Goal: Task Accomplishment & Management: Manage account settings

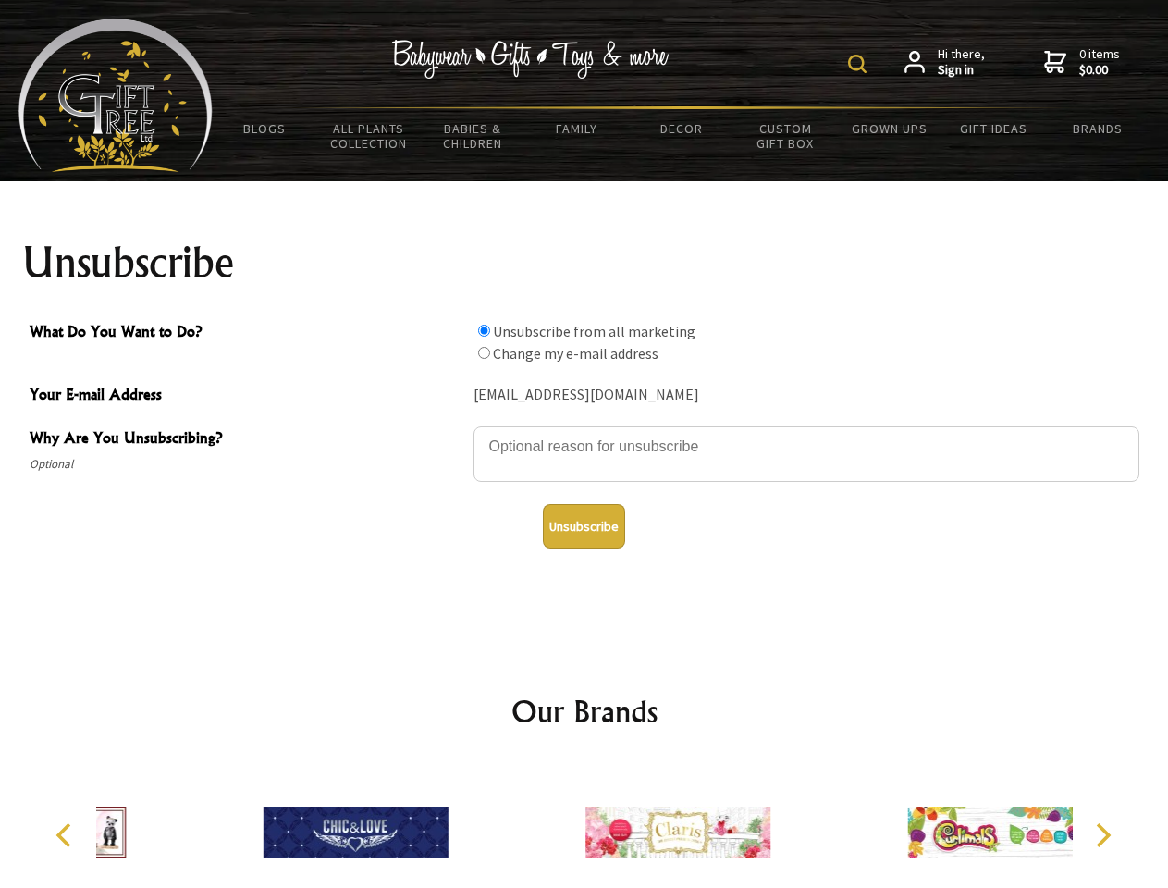
click at [860, 64] on img at bounding box center [857, 64] width 18 height 18
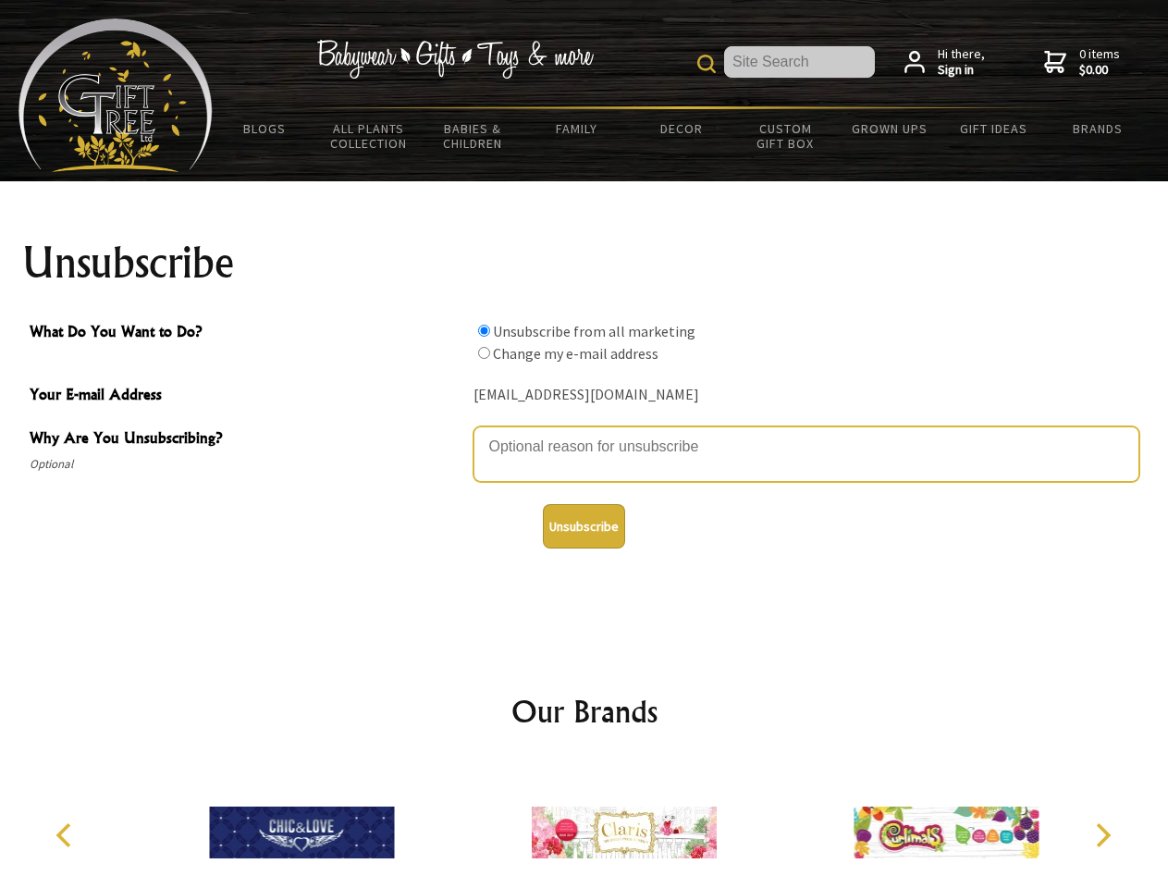
click at [585, 433] on textarea "Why Are You Unsubscribing?" at bounding box center [807, 453] width 666 height 55
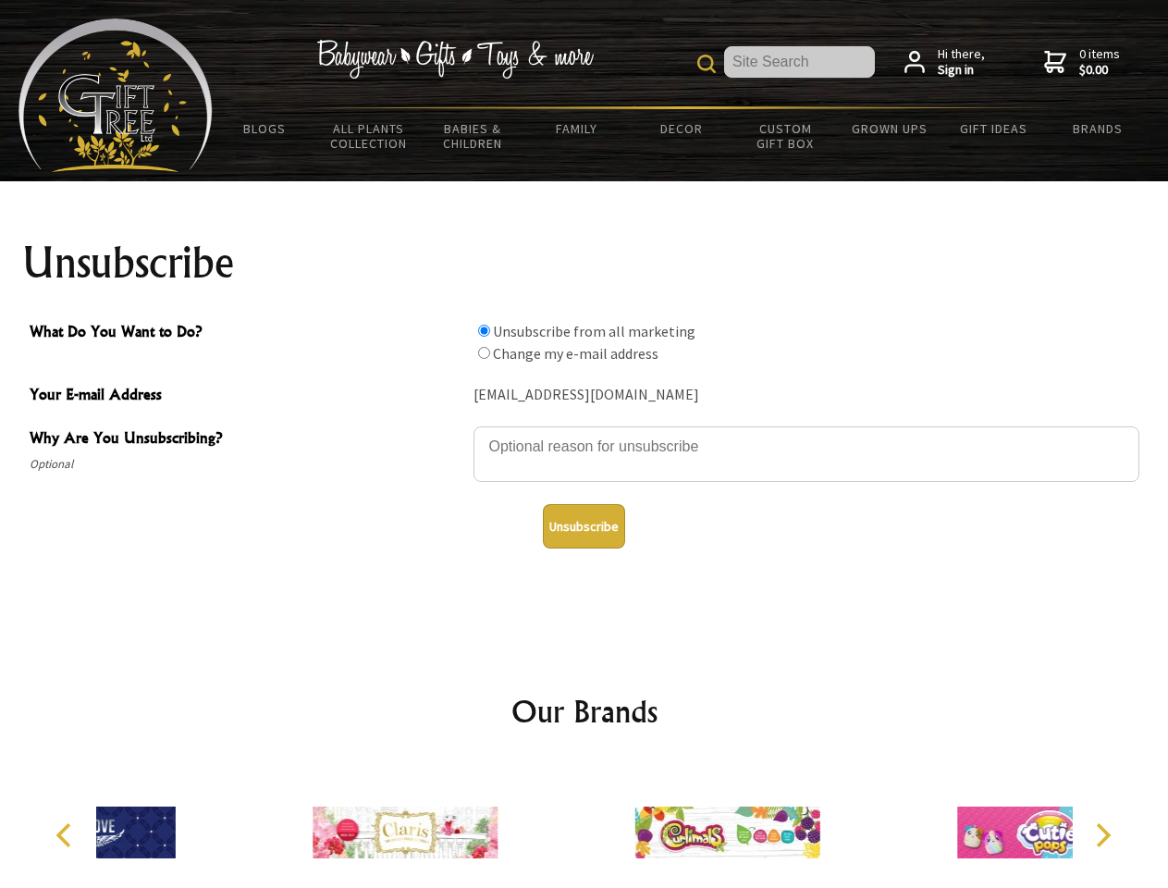
click at [484, 330] on input "What Do You Want to Do?" at bounding box center [484, 331] width 12 height 12
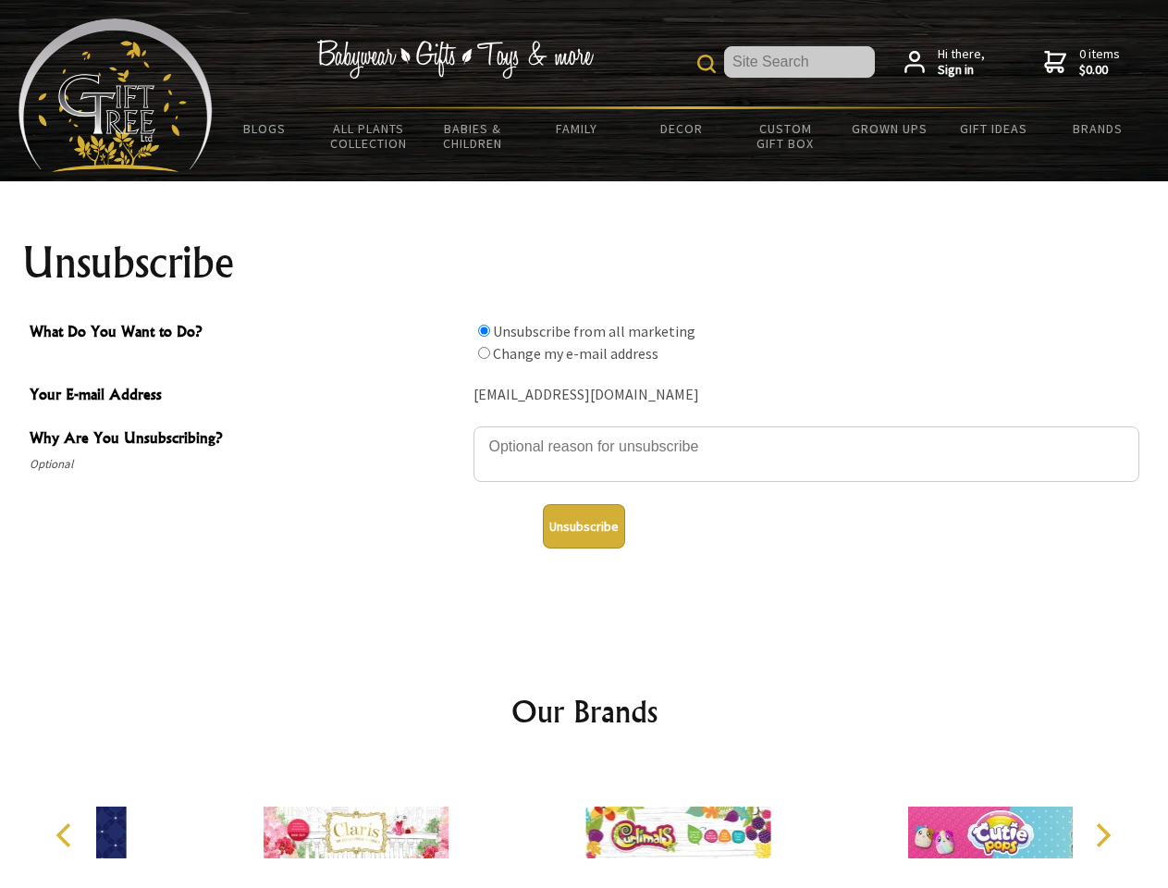
click at [484, 352] on input "What Do You Want to Do?" at bounding box center [484, 353] width 12 height 12
radio input "true"
click at [584, 526] on button "Unsubscribe" at bounding box center [584, 526] width 82 height 44
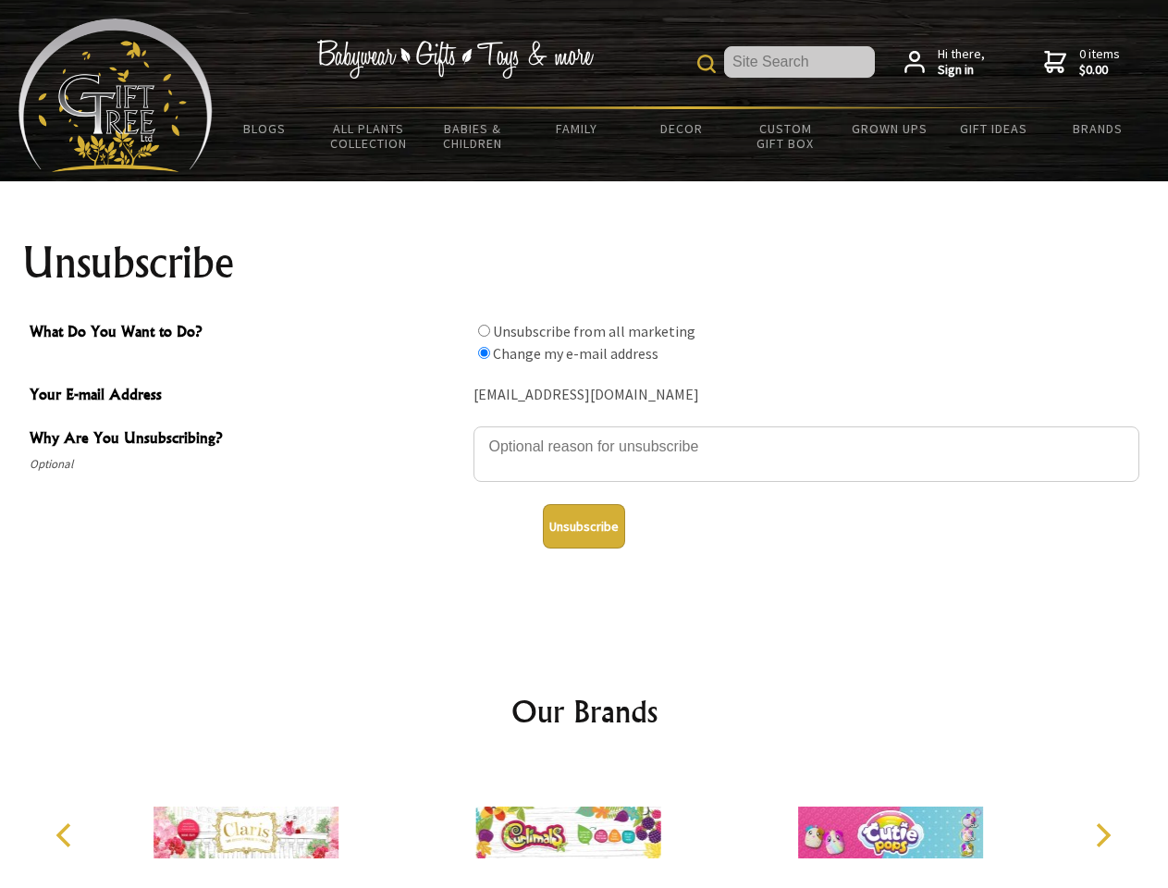
click at [585, 825] on img at bounding box center [567, 832] width 185 height 139
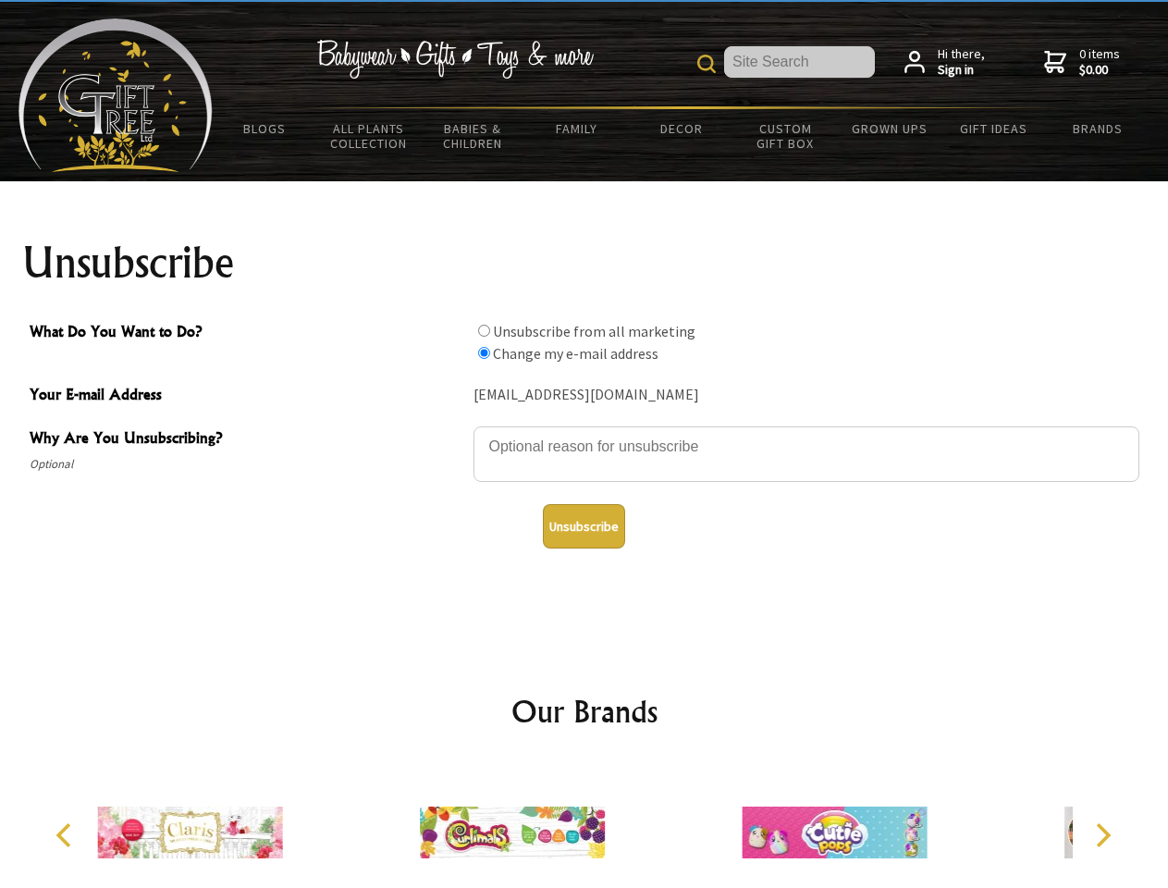
click at [67, 835] on icon "Previous" at bounding box center [66, 835] width 24 height 24
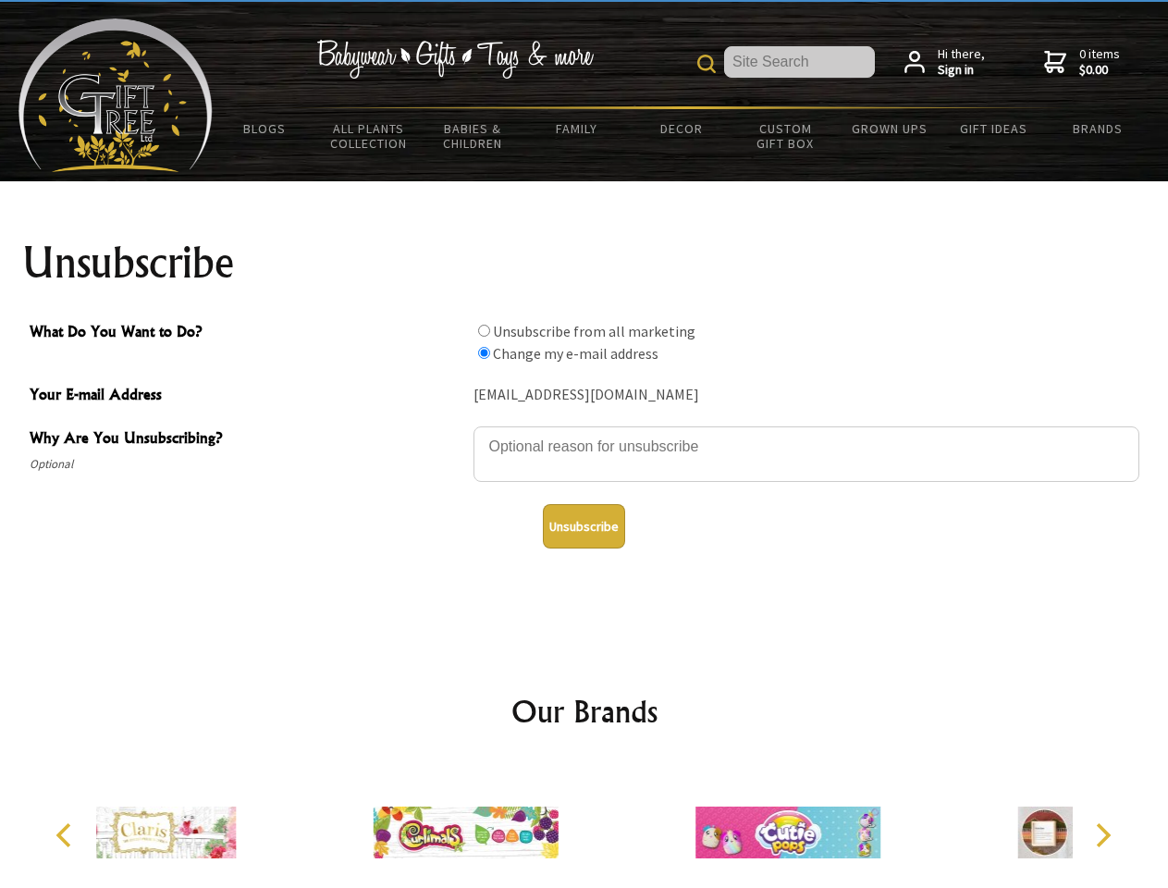
click at [1102, 835] on icon "Next" at bounding box center [1102, 835] width 24 height 24
